Goal: Task Accomplishment & Management: Use online tool/utility

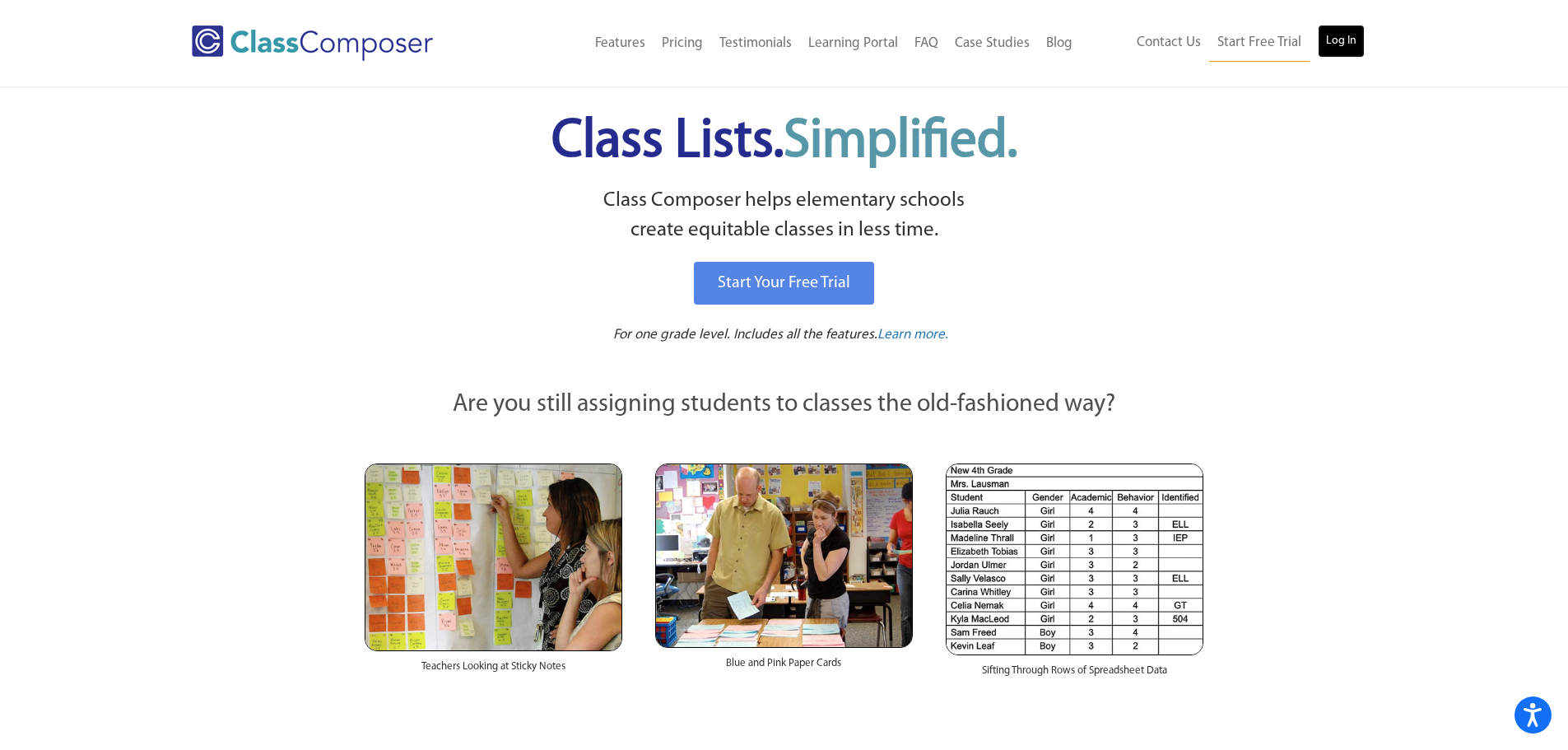
click at [1338, 42] on link "Log In" at bounding box center [1341, 41] width 47 height 33
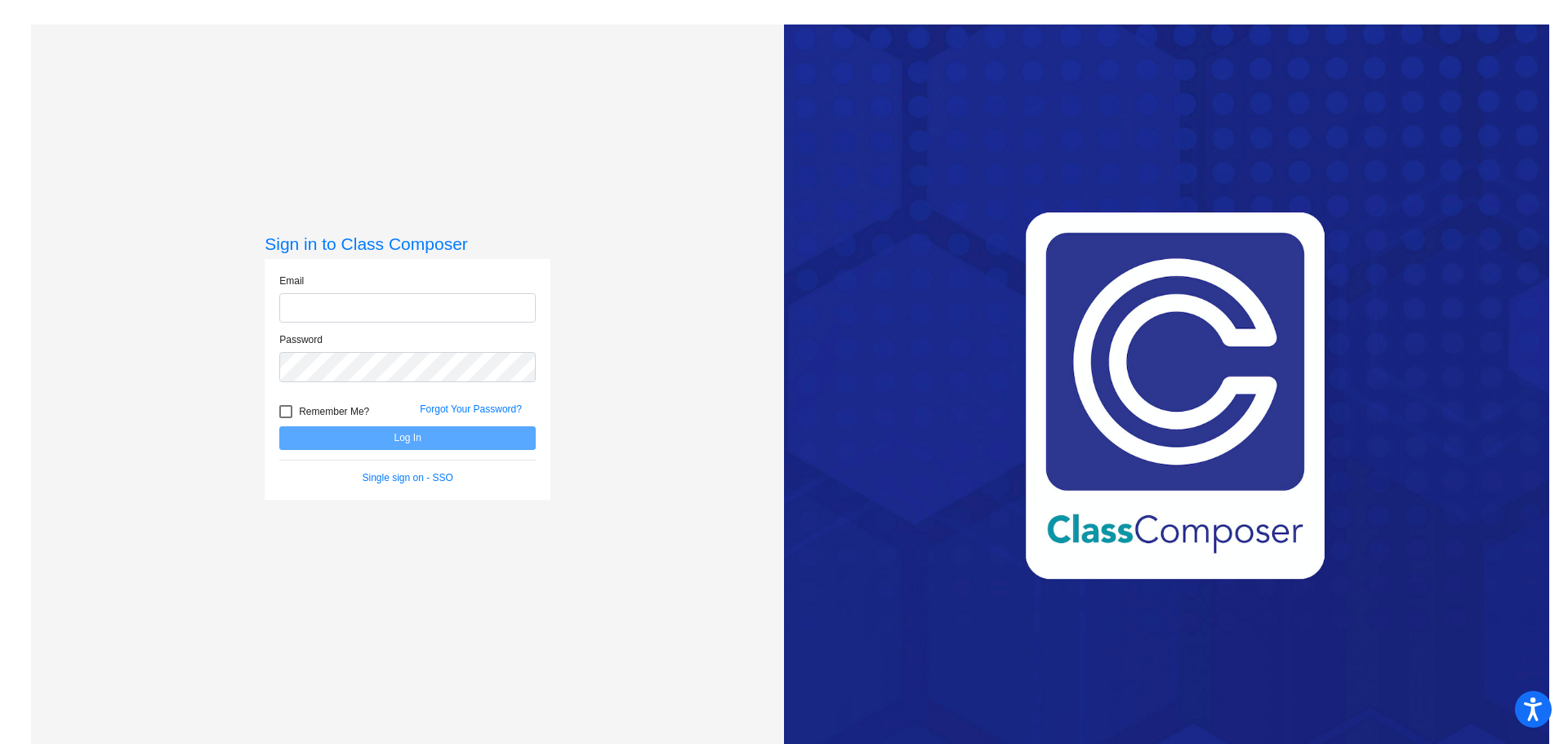
type input "[EMAIL_ADDRESS][DOMAIN_NAME]"
click at [390, 435] on button "Log In" at bounding box center [407, 438] width 257 height 23
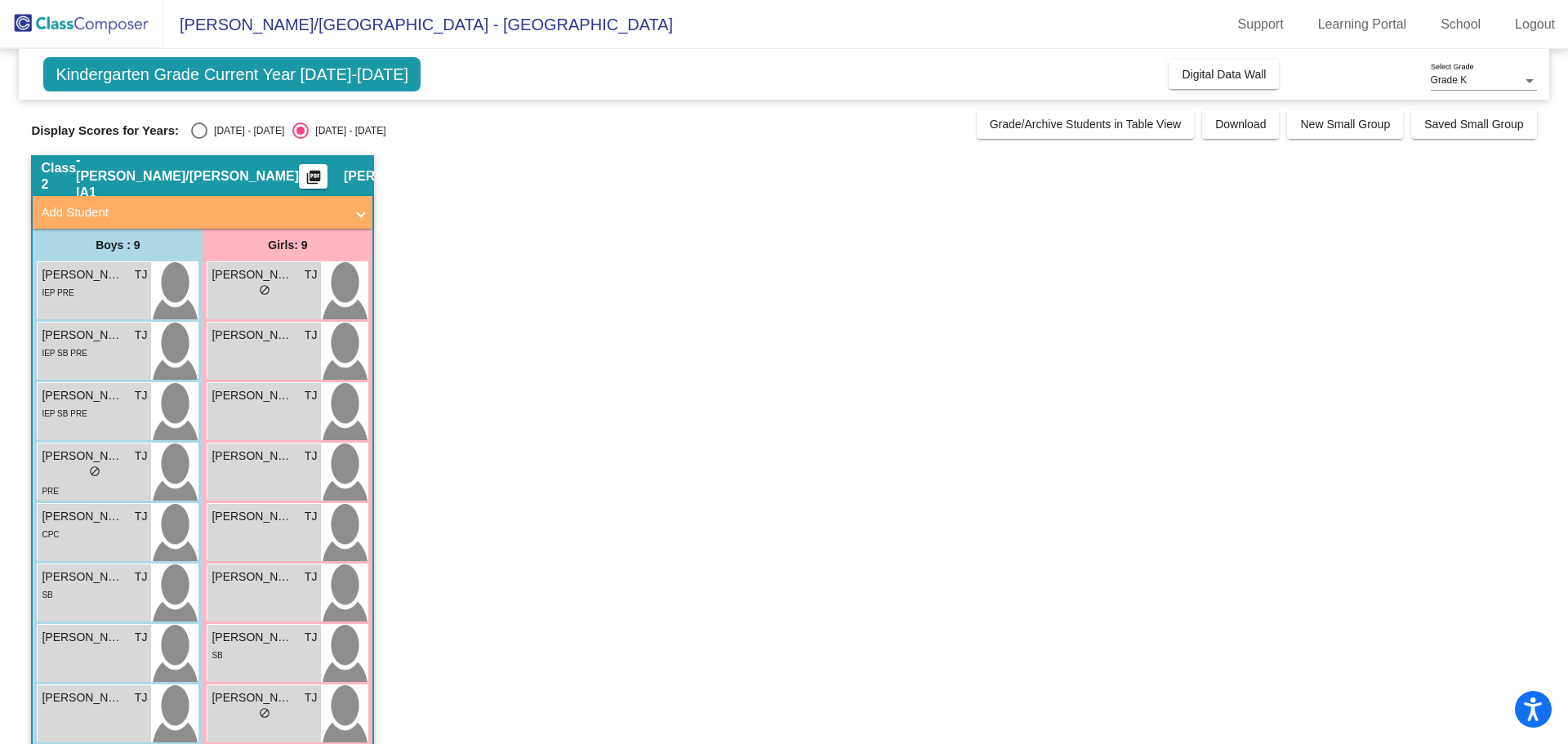
click at [209, 127] on div "[DATE] - [DATE]" at bounding box center [246, 131] width 77 height 15
click at [199, 138] on input "[DATE] - [DATE]" at bounding box center [199, 138] width 1 height 1
radio input "true"
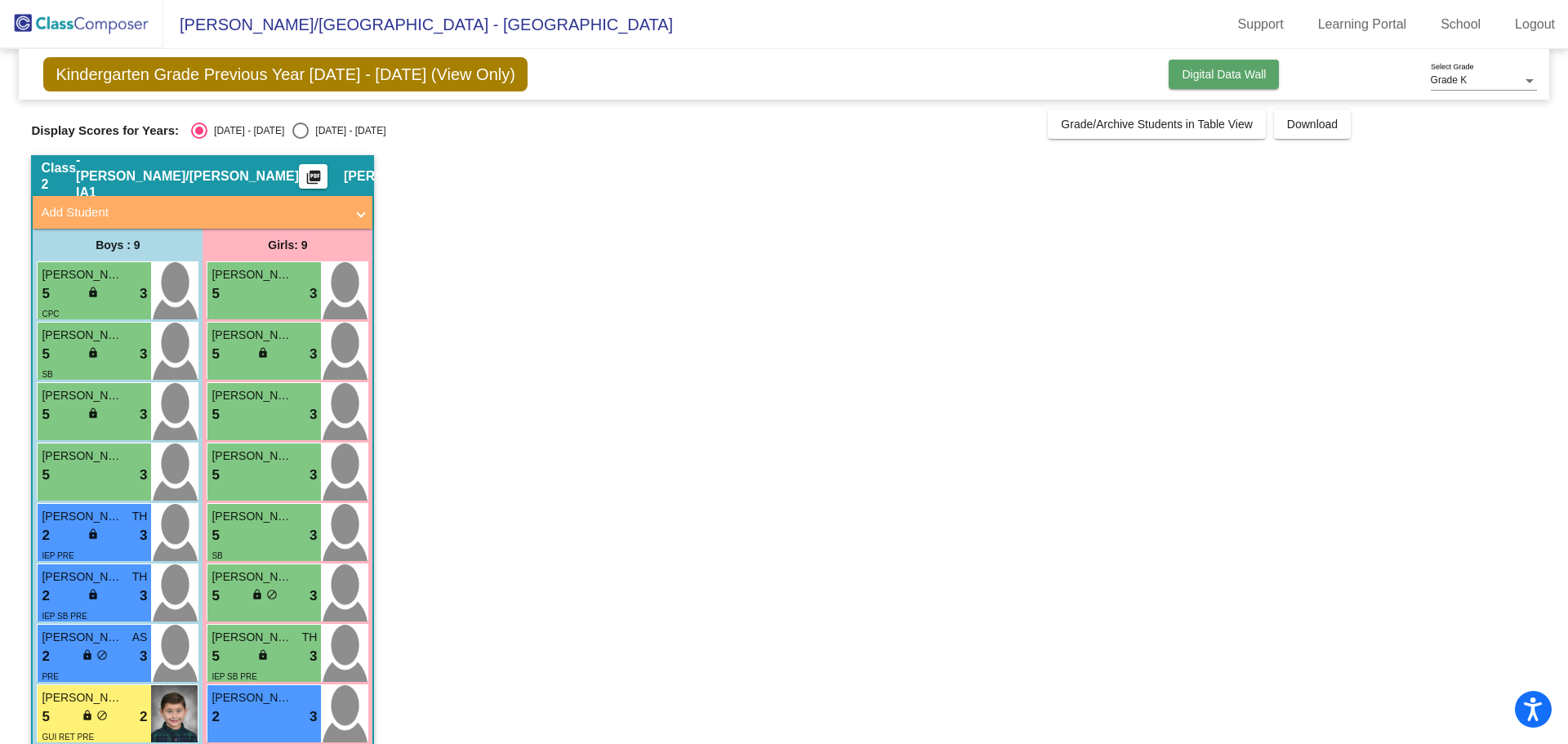
click at [1190, 77] on span "Digital Data Wall" at bounding box center [1223, 74] width 84 height 13
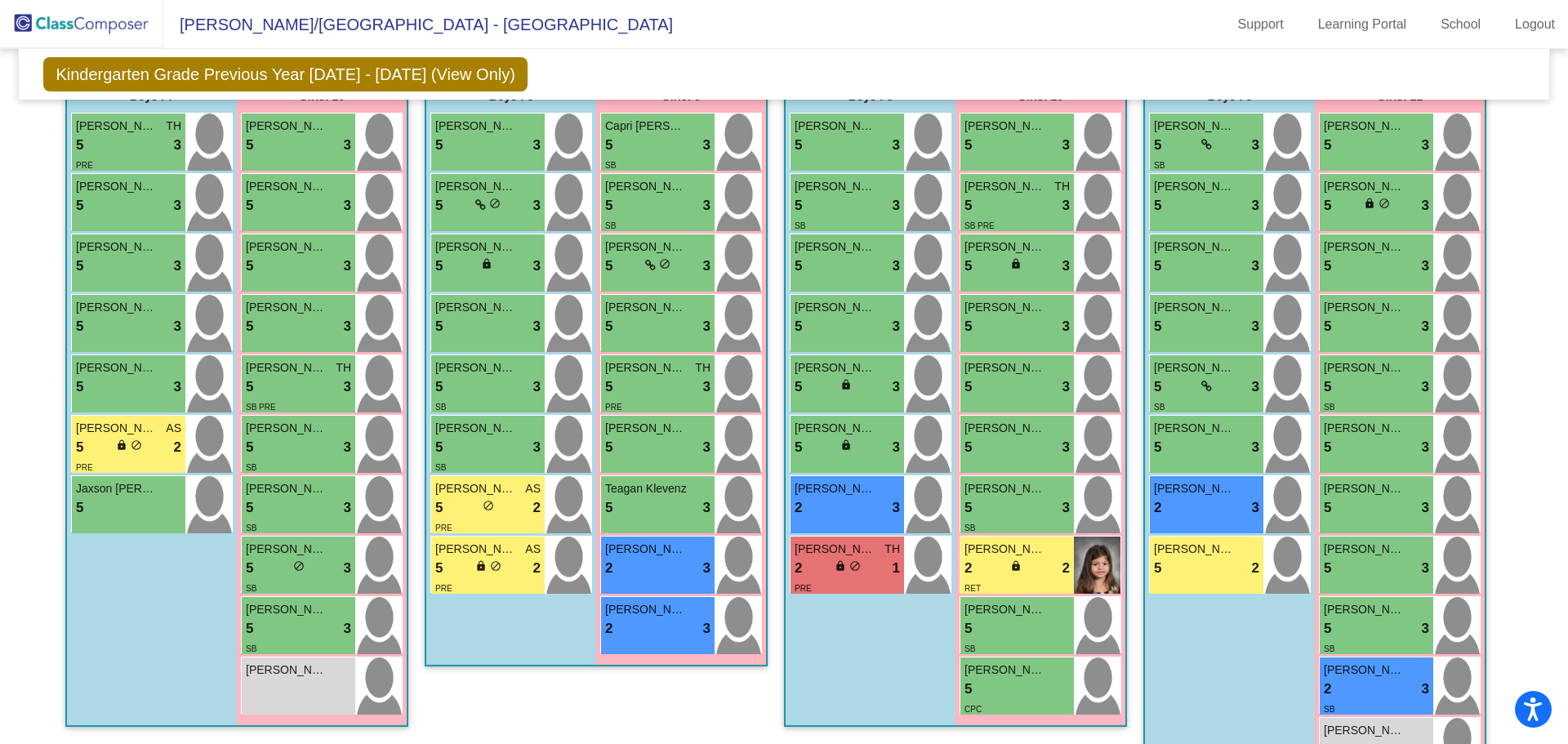
scroll to position [1114, 0]
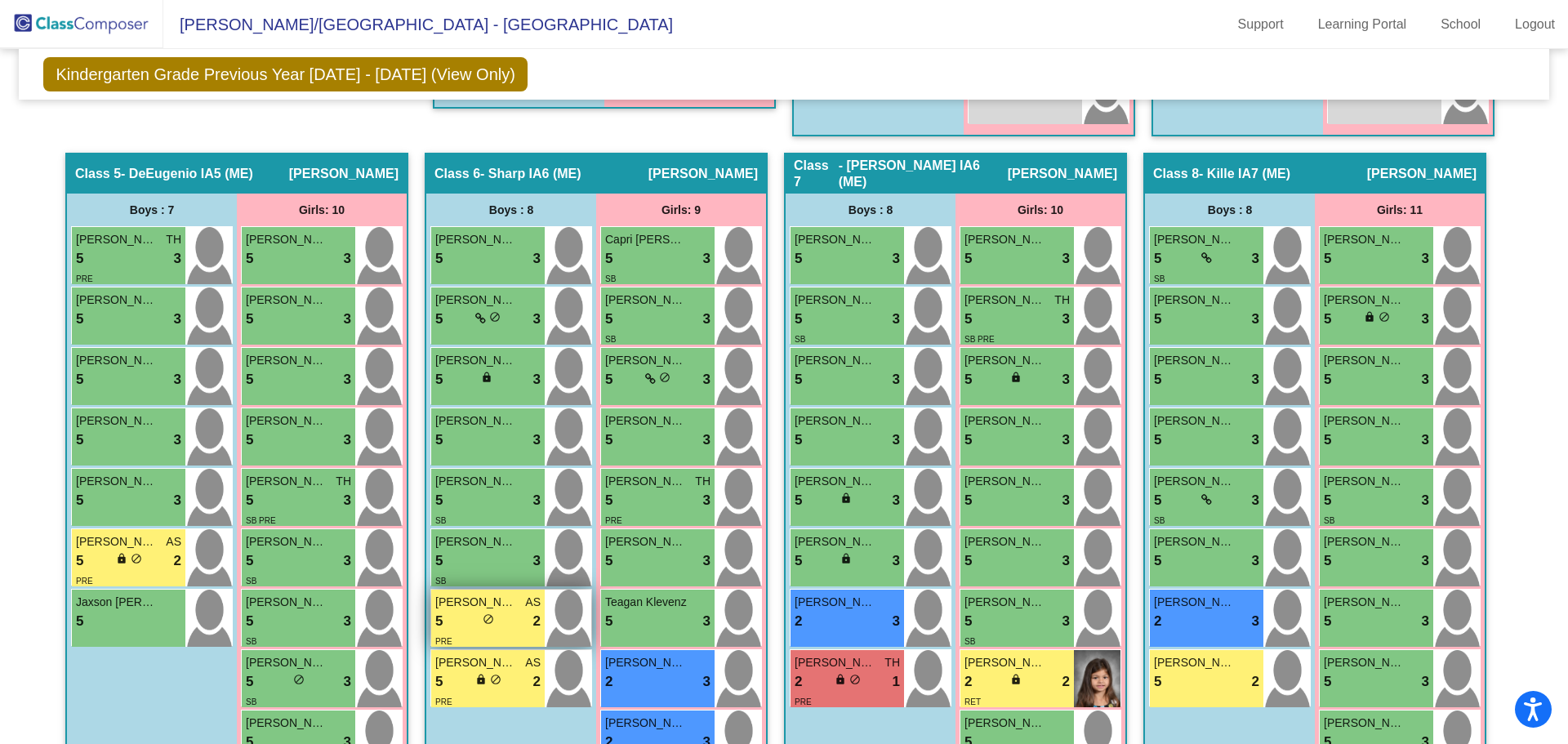
click at [508, 609] on span "[PERSON_NAME]" at bounding box center [476, 602] width 82 height 17
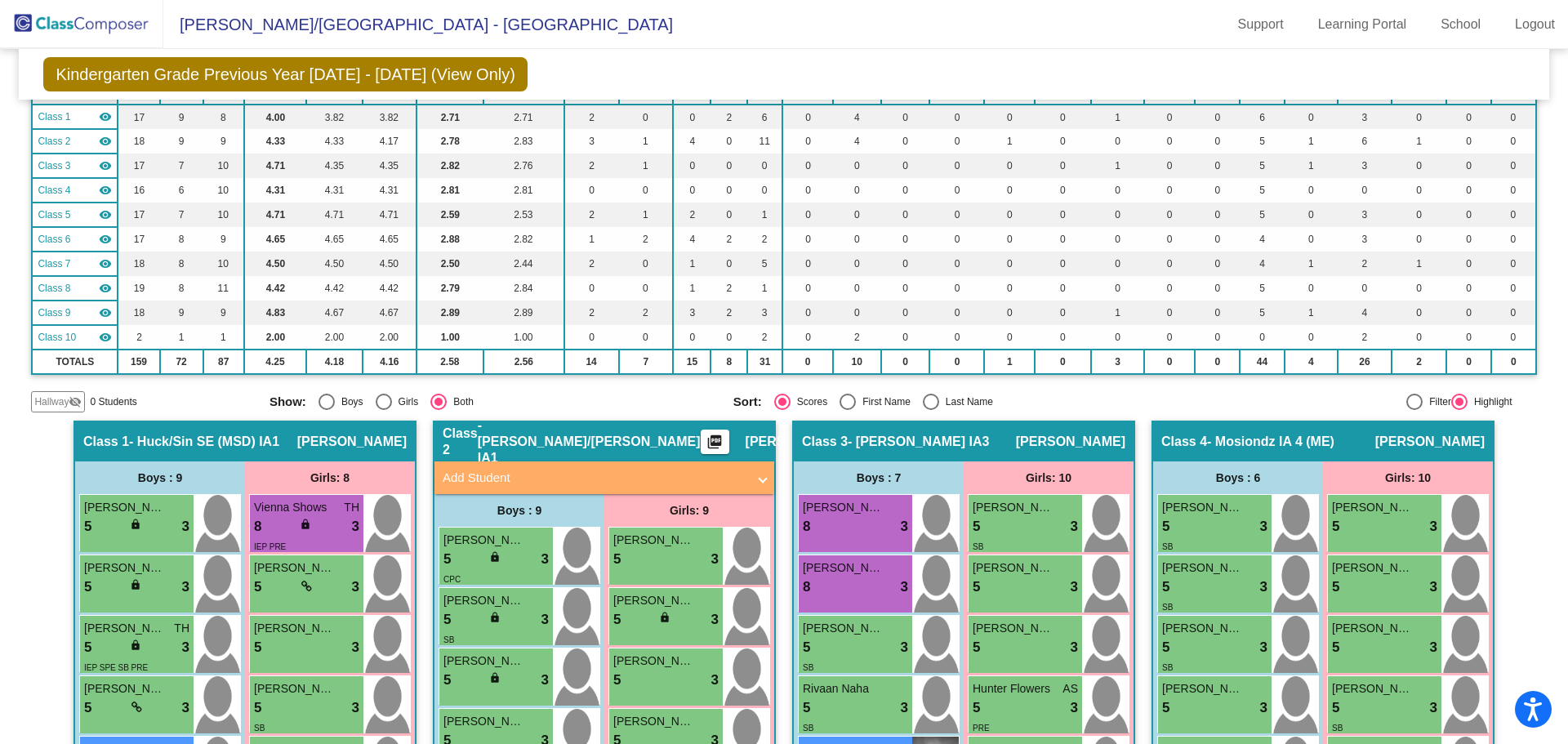
scroll to position [326, 0]
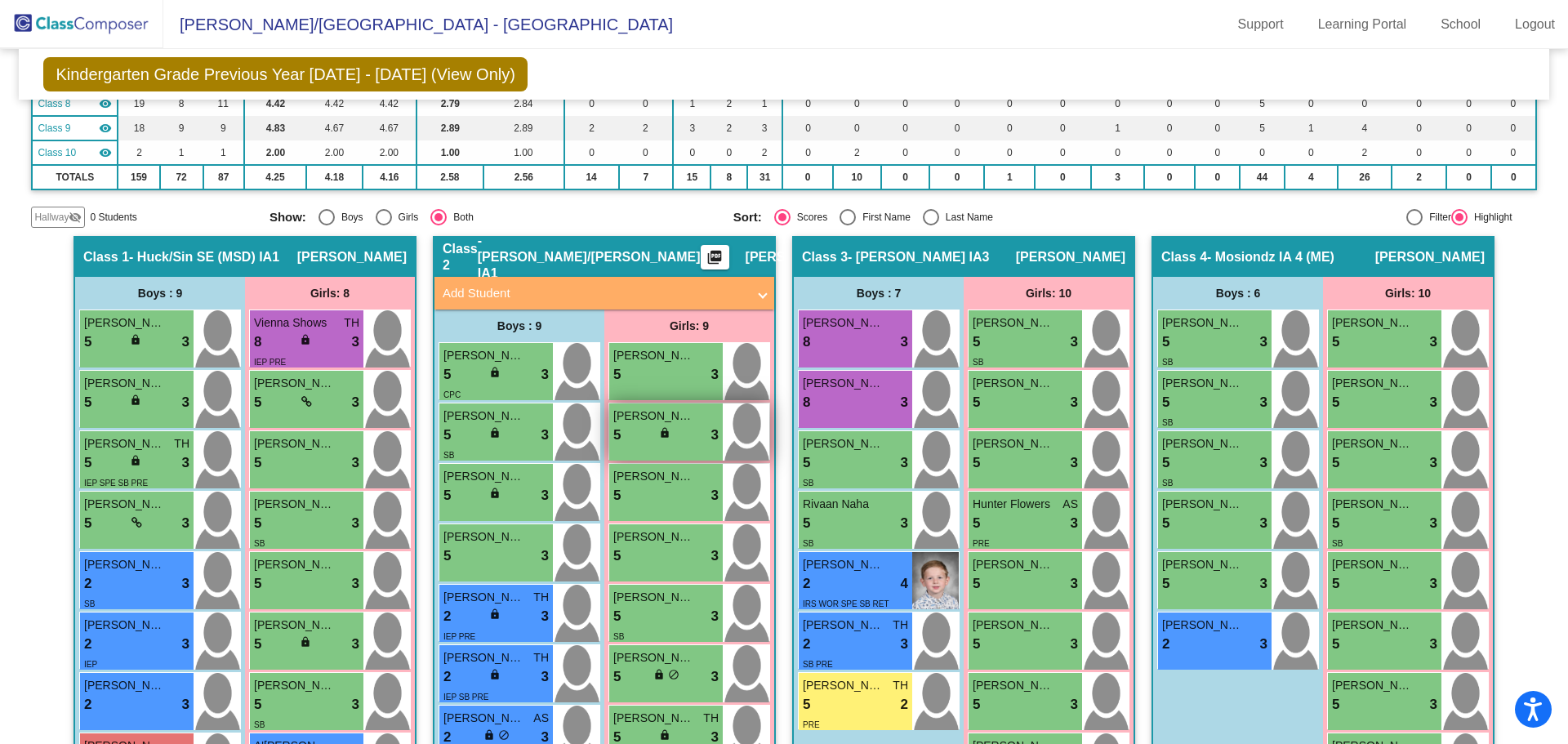
click at [672, 442] on div "5 lock do_not_disturb_alt 3" at bounding box center [666, 435] width 105 height 21
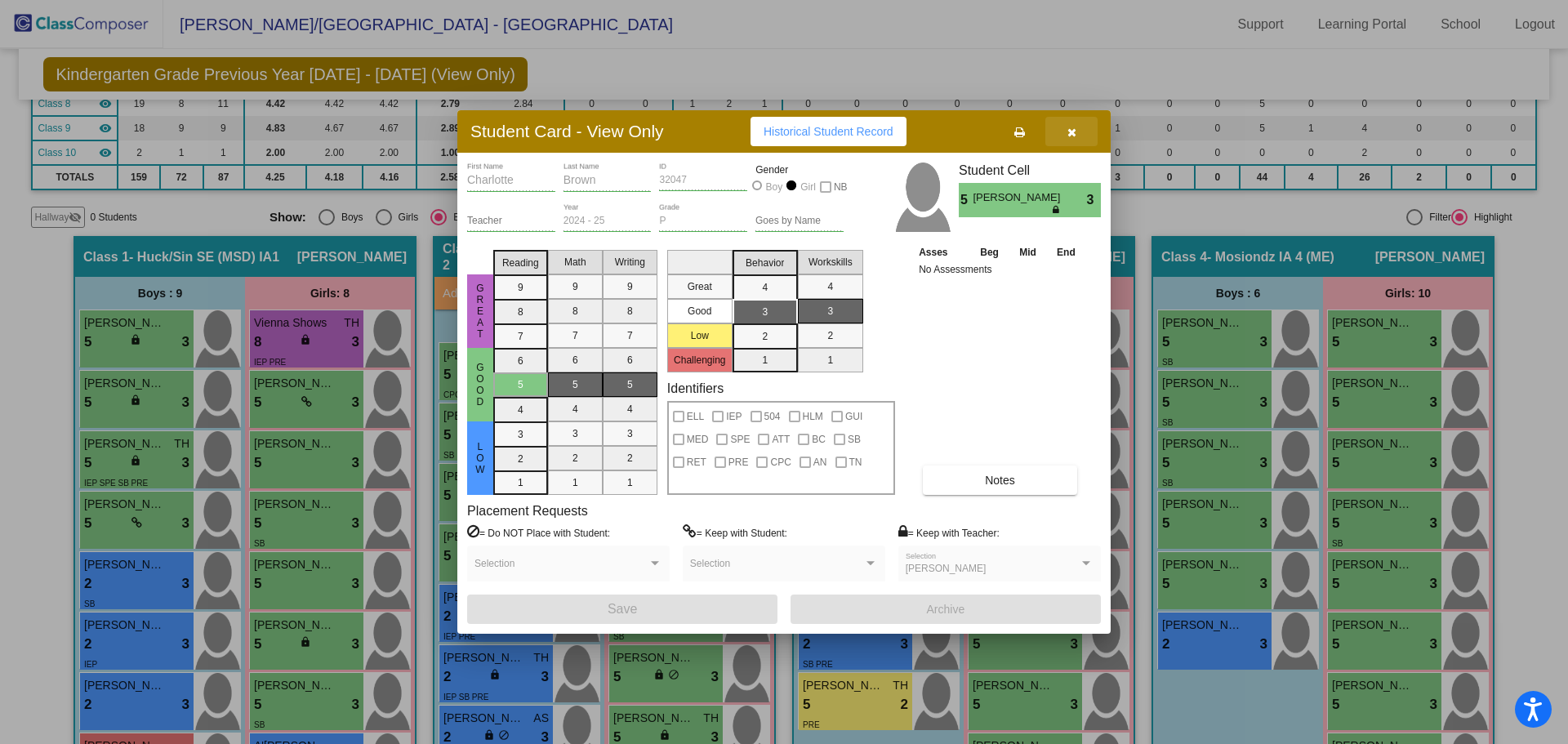
click at [1075, 133] on icon "button" at bounding box center [1072, 131] width 9 height 11
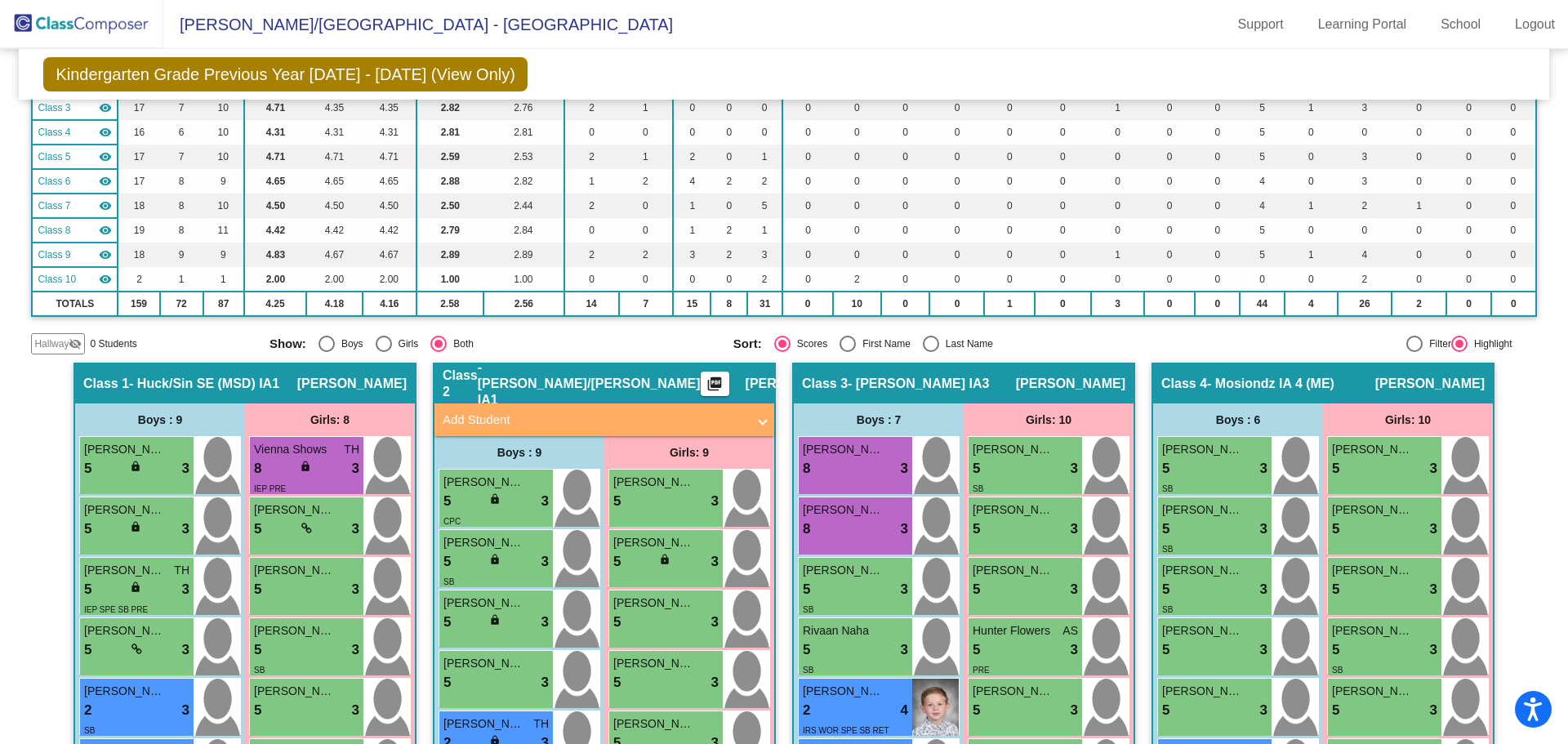
scroll to position [0, 0]
